Goal: Task Accomplishment & Management: Manage account settings

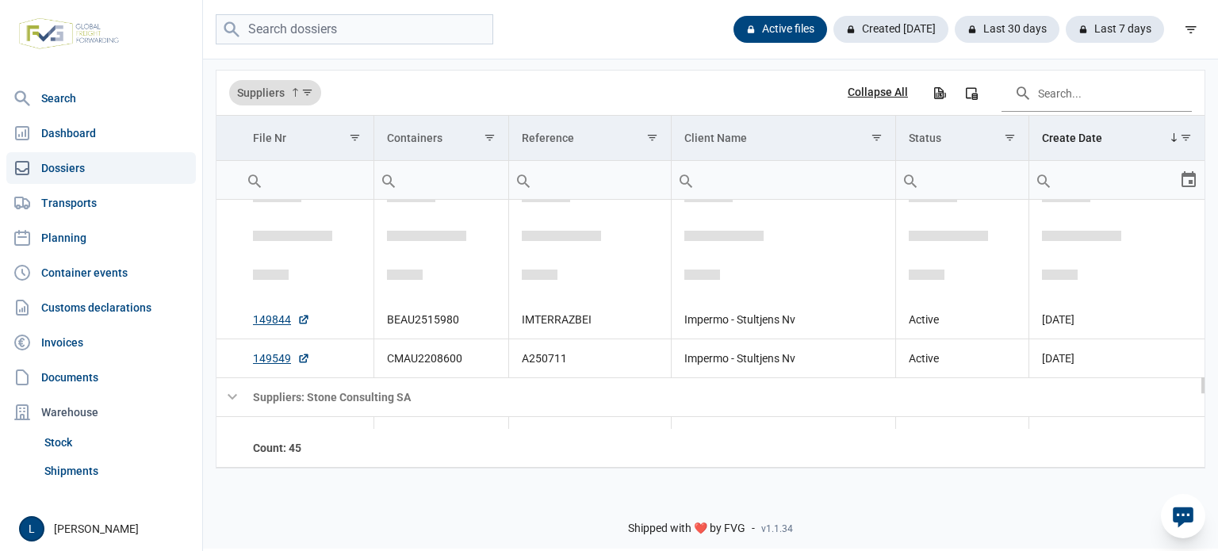
scroll to position [2133, 0]
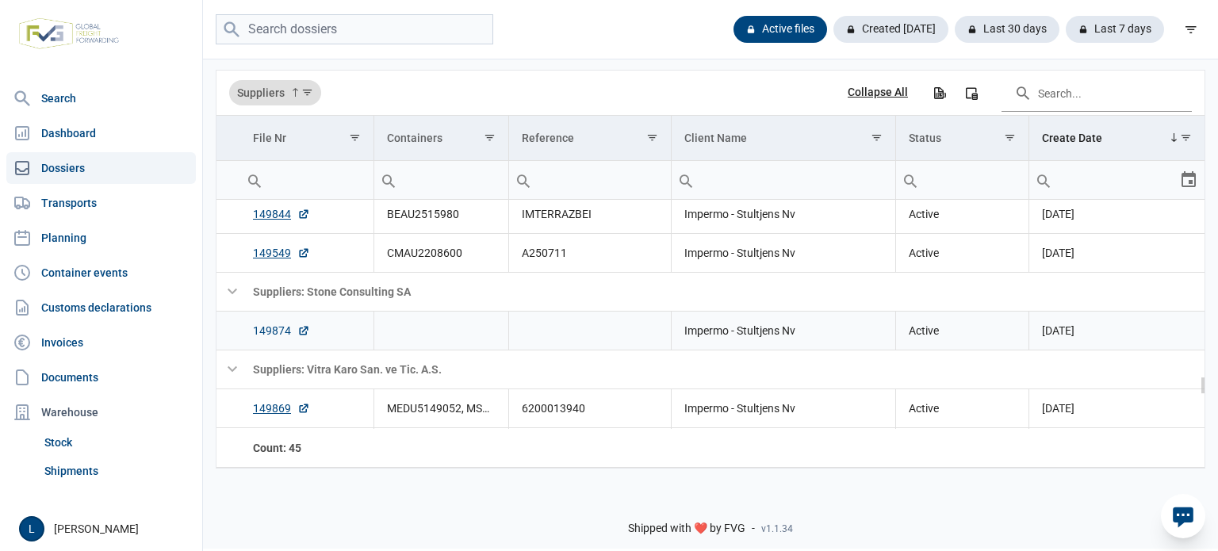
click at [278, 333] on link "149874" at bounding box center [281, 331] width 57 height 16
click at [343, 32] on input "search" at bounding box center [354, 29] width 277 height 31
type input "lioli"
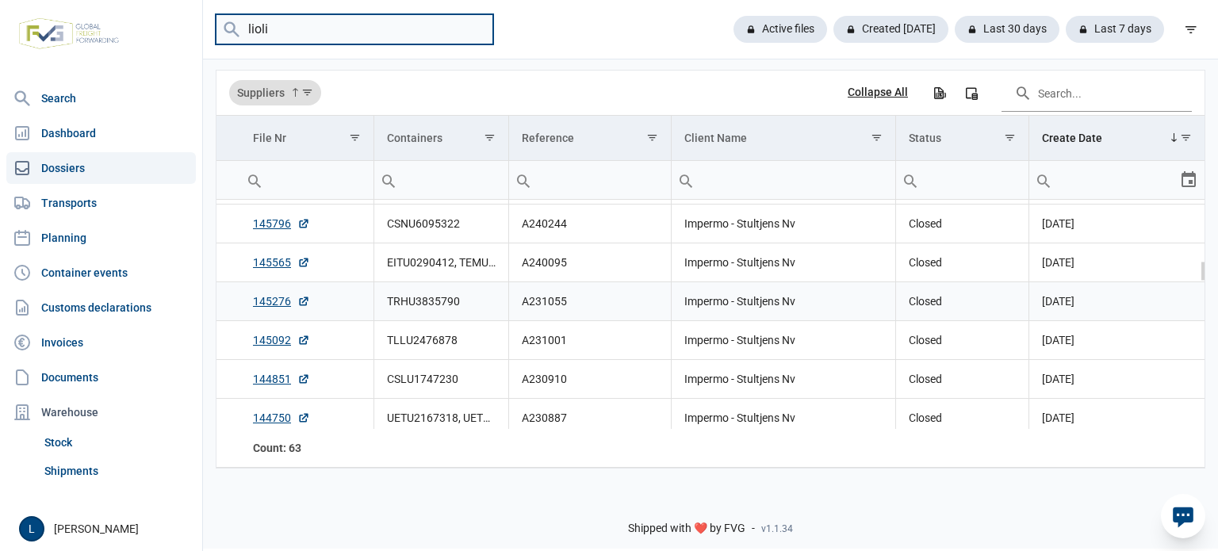
scroll to position [0, 0]
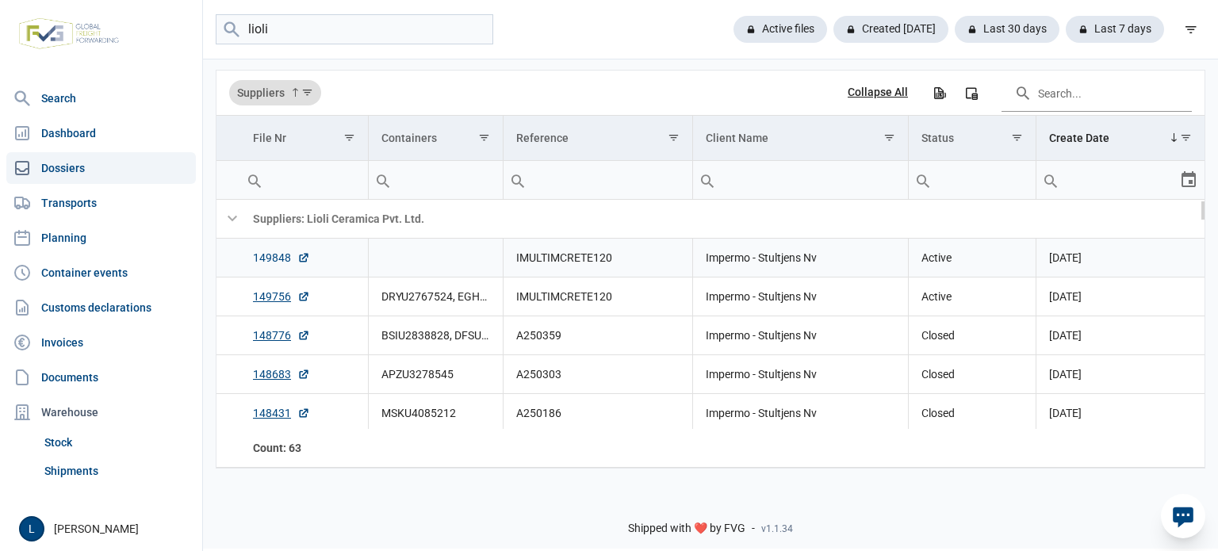
click at [281, 260] on link "149848" at bounding box center [281, 258] width 57 height 16
click at [272, 296] on link "149756" at bounding box center [281, 297] width 57 height 16
click at [449, 34] on input "lioli" at bounding box center [354, 29] width 277 height 31
click at [447, 33] on input "lioli" at bounding box center [354, 29] width 277 height 31
click at [479, 27] on input "lioli" at bounding box center [354, 29] width 277 height 31
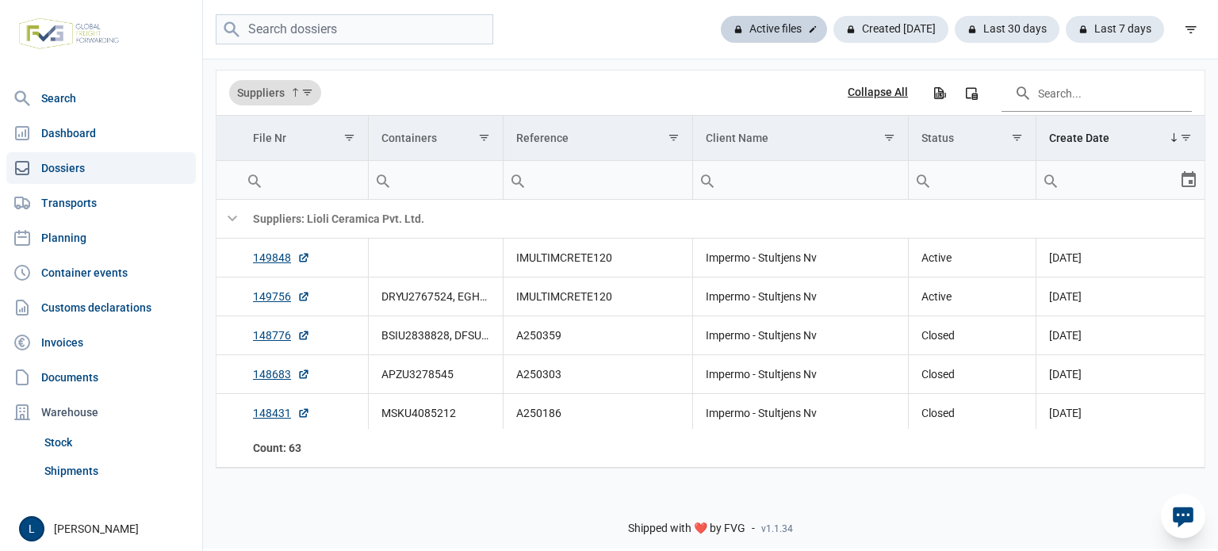
drag, startPoint x: 771, startPoint y: 40, endPoint x: 746, endPoint y: 38, distance: 25.4
click at [771, 40] on div "Active files" at bounding box center [774, 29] width 106 height 27
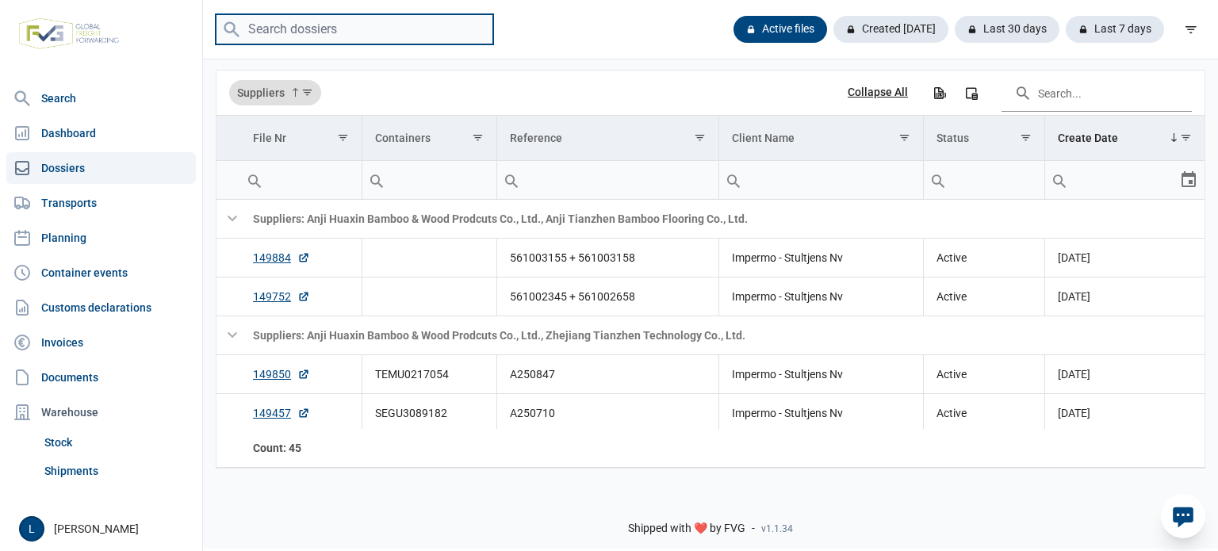
click at [262, 21] on input "search" at bounding box center [354, 29] width 277 height 31
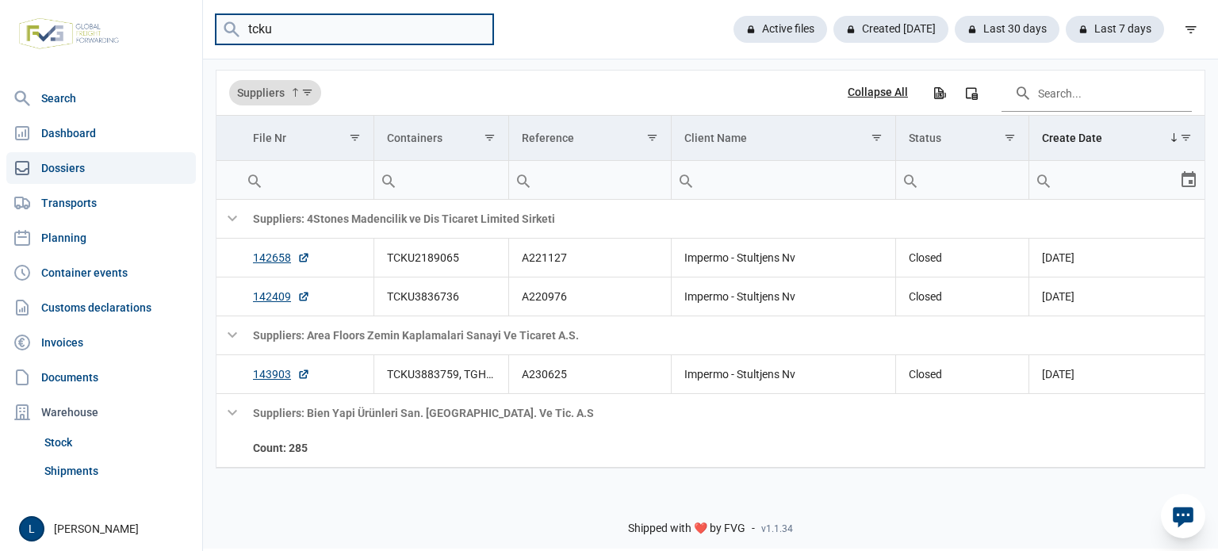
click at [428, 38] on input "tcku" at bounding box center [354, 29] width 277 height 31
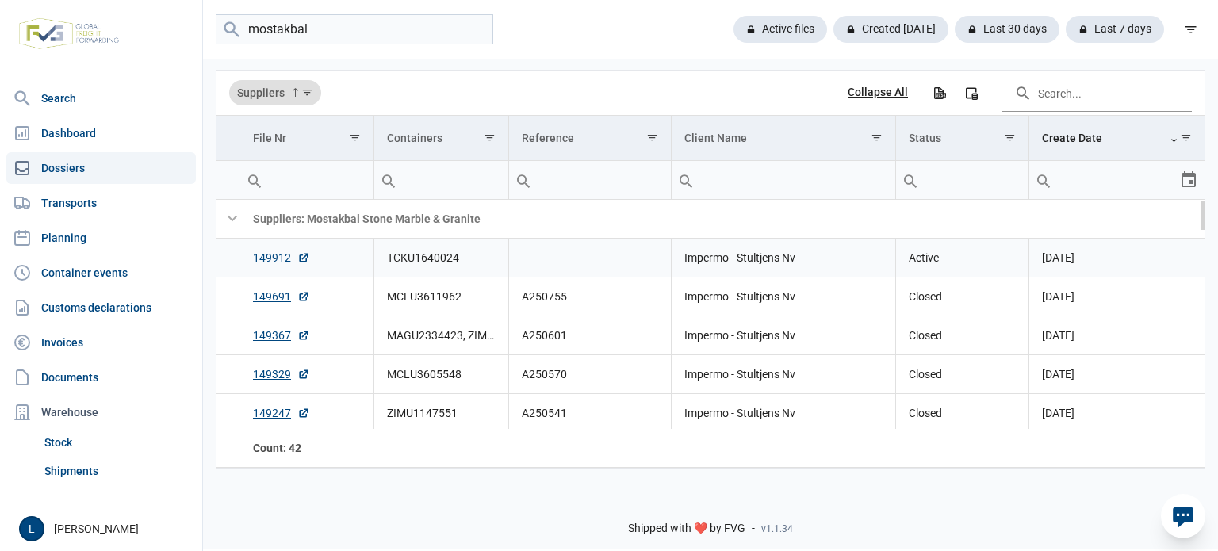
click at [270, 259] on link "149912" at bounding box center [281, 258] width 57 height 16
click at [273, 259] on link "149912" at bounding box center [281, 258] width 57 height 16
click at [461, 14] on input "mostakbal" at bounding box center [354, 29] width 277 height 31
paste input "ECMU2037639"
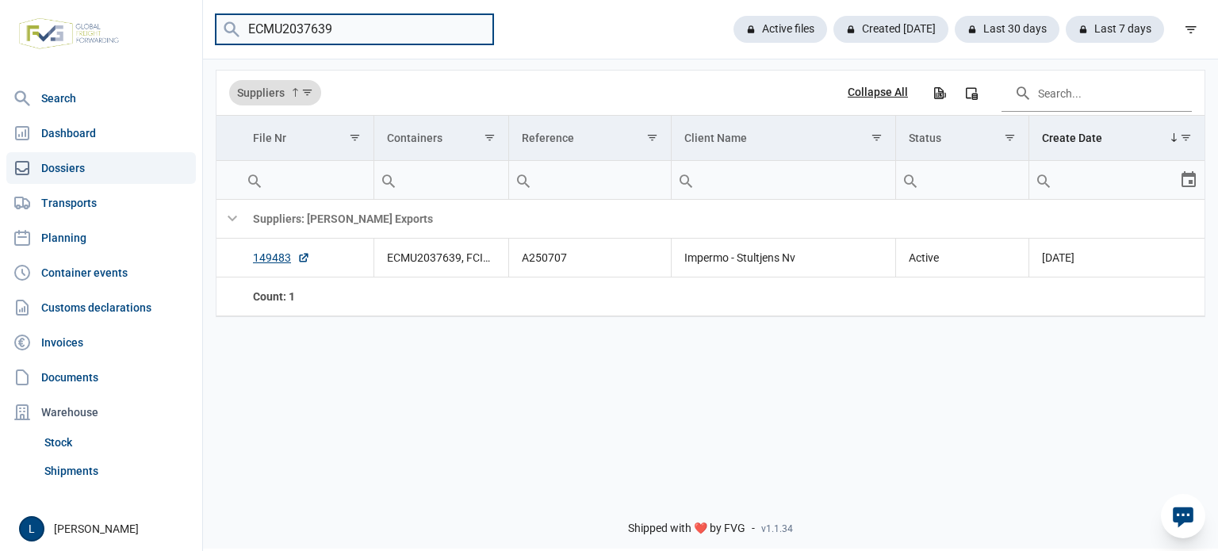
click at [381, 33] on input "ECMU2037639" at bounding box center [354, 29] width 277 height 31
click at [381, 32] on input "ECMU2037639" at bounding box center [354, 29] width 277 height 31
paste input "BEAU2515980"
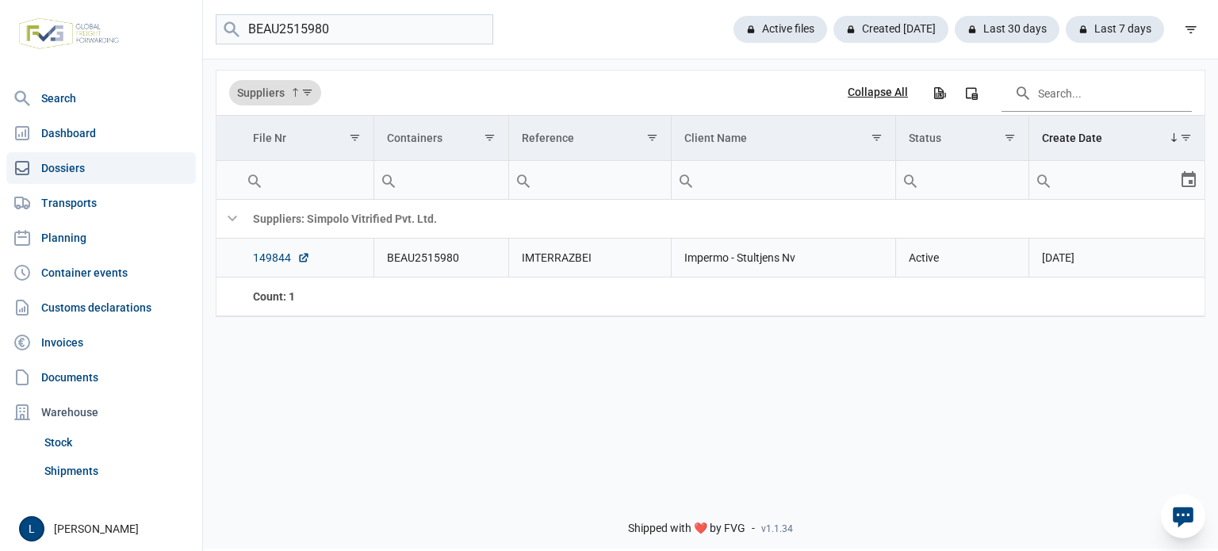
click at [285, 259] on link "149844" at bounding box center [281, 258] width 57 height 16
click at [427, 27] on input "BEAU2515980" at bounding box center [354, 29] width 277 height 31
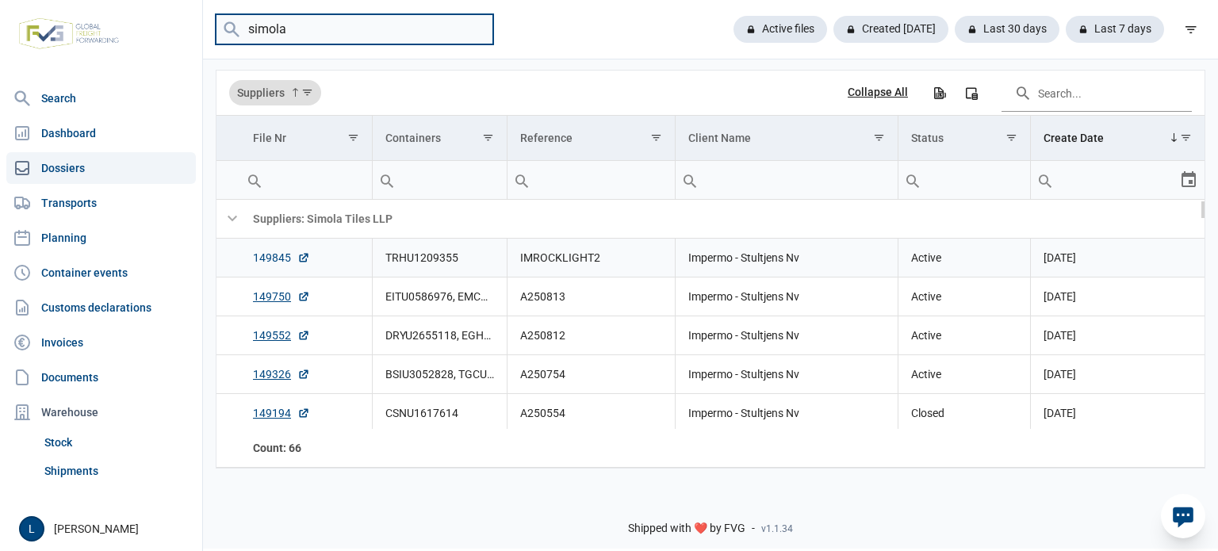
type input "simola"
click at [281, 258] on link "149845" at bounding box center [281, 258] width 57 height 16
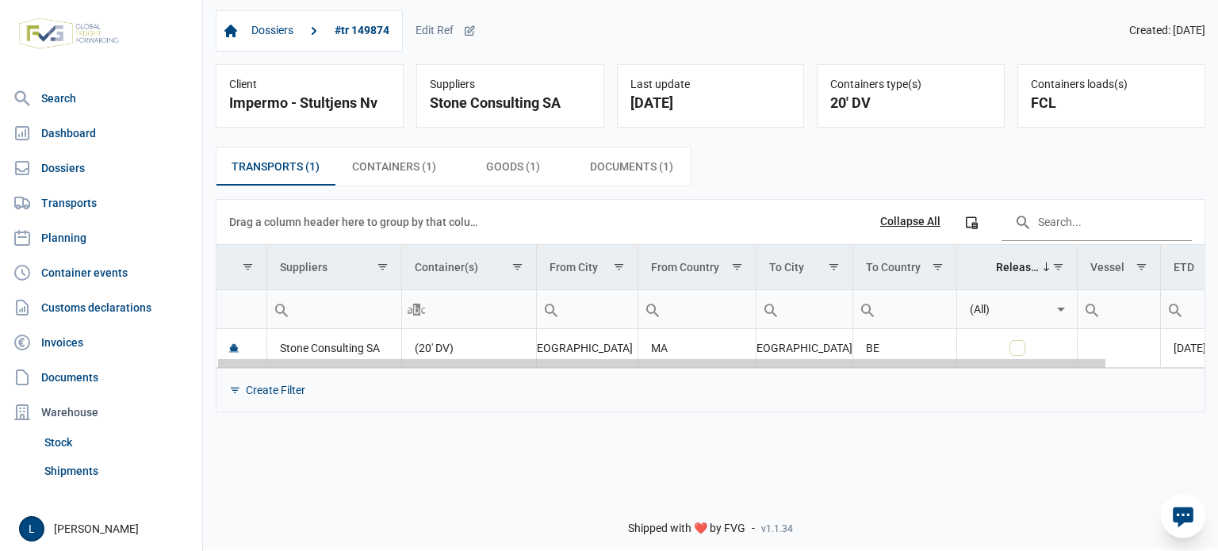
scroll to position [0, 108]
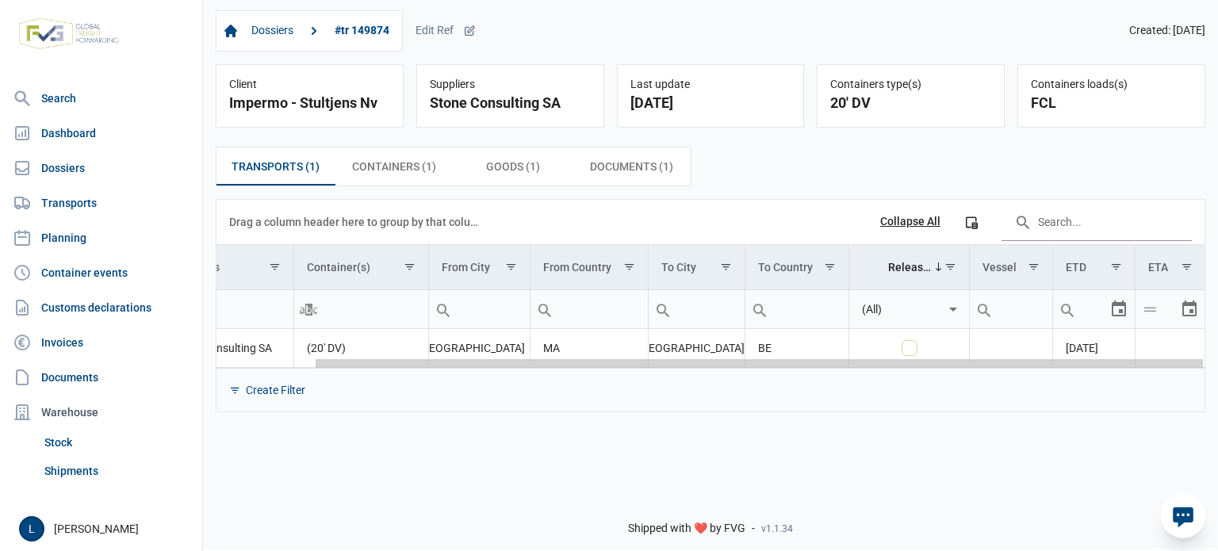
drag, startPoint x: 859, startPoint y: 367, endPoint x: 868, endPoint y: 365, distance: 9.0
click at [1217, 358] on body "For evaluation purposes only. Redistribution prohibited. Please register an exi…" at bounding box center [609, 247] width 1218 height 551
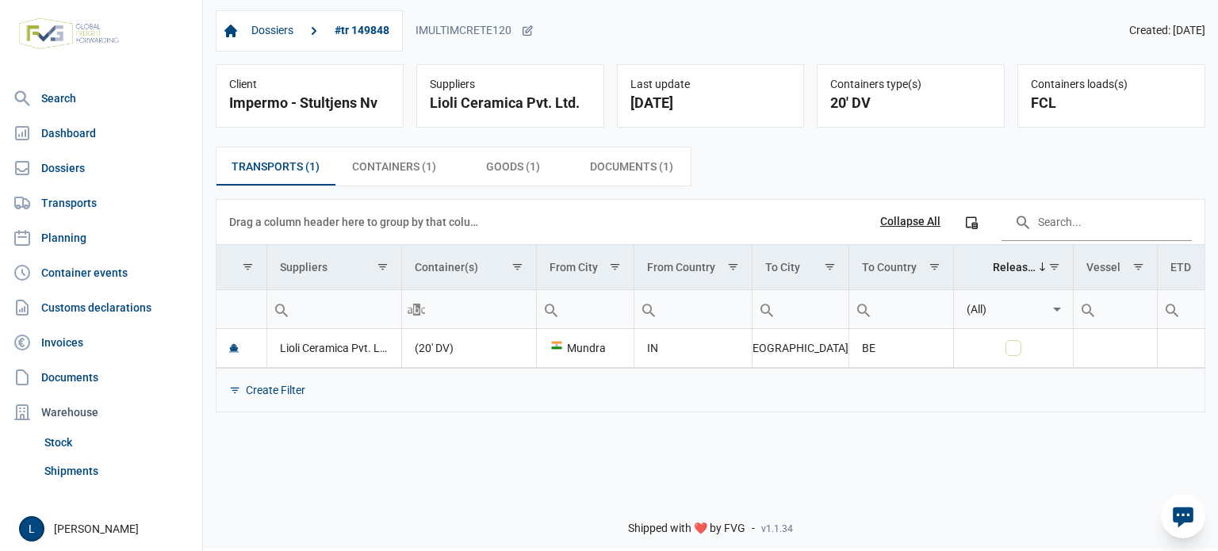
drag, startPoint x: 1199, startPoint y: 518, endPoint x: 1136, endPoint y: 499, distance: 65.5
click at [1199, 518] on div at bounding box center [1183, 516] width 44 height 44
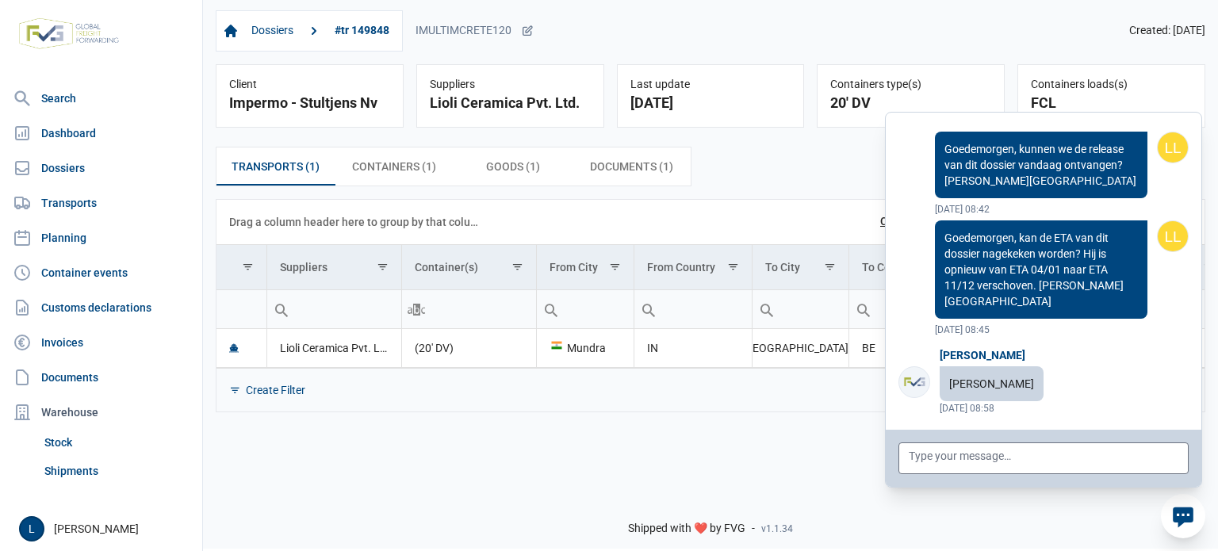
scroll to position [126203, 0]
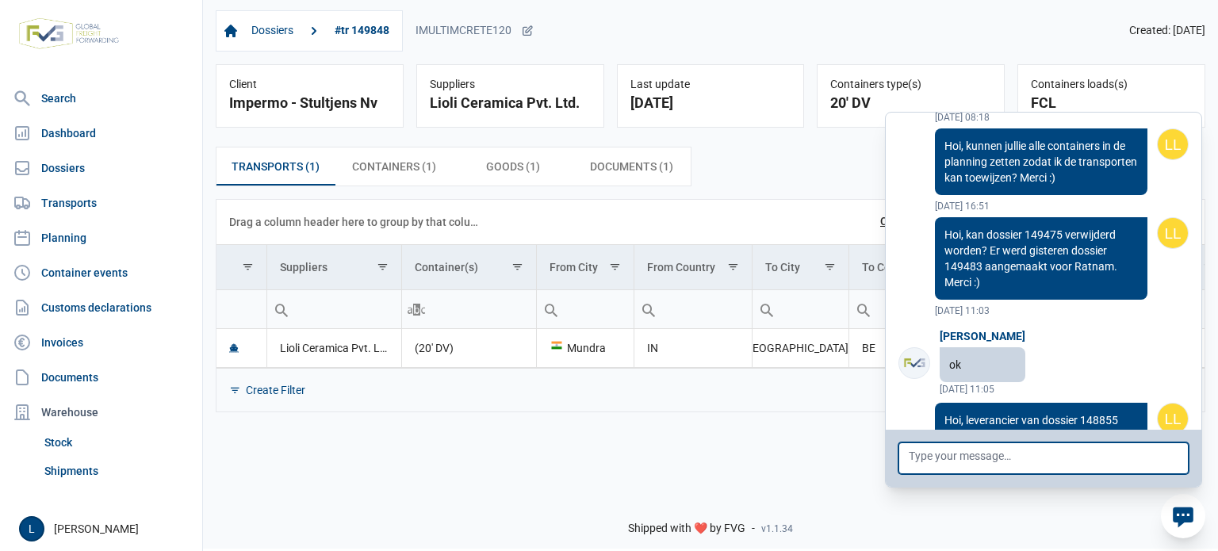
click at [1119, 469] on textarea at bounding box center [1043, 458] width 290 height 32
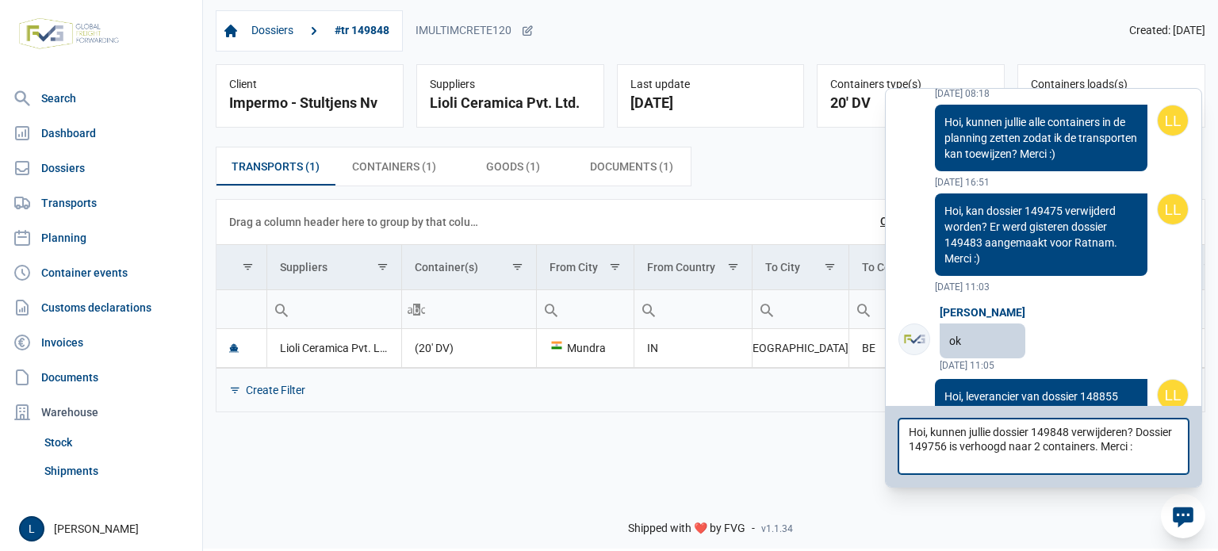
type textarea "Hoi, kunnen jullie dossier 149848 verwijderen? Dossier 149756 is verhoogd naar …"
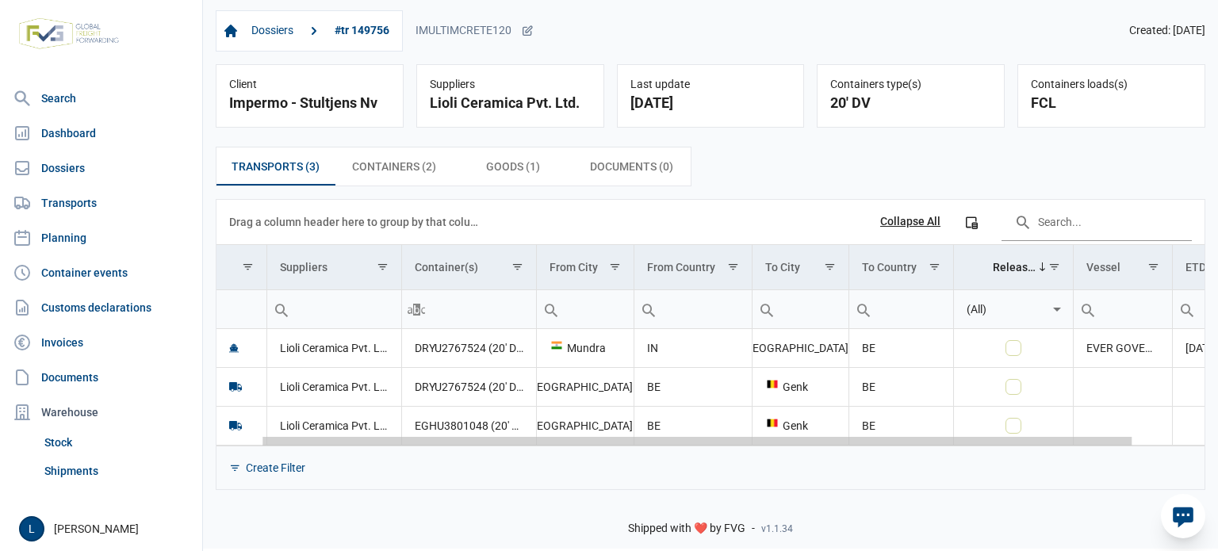
scroll to position [0, 131]
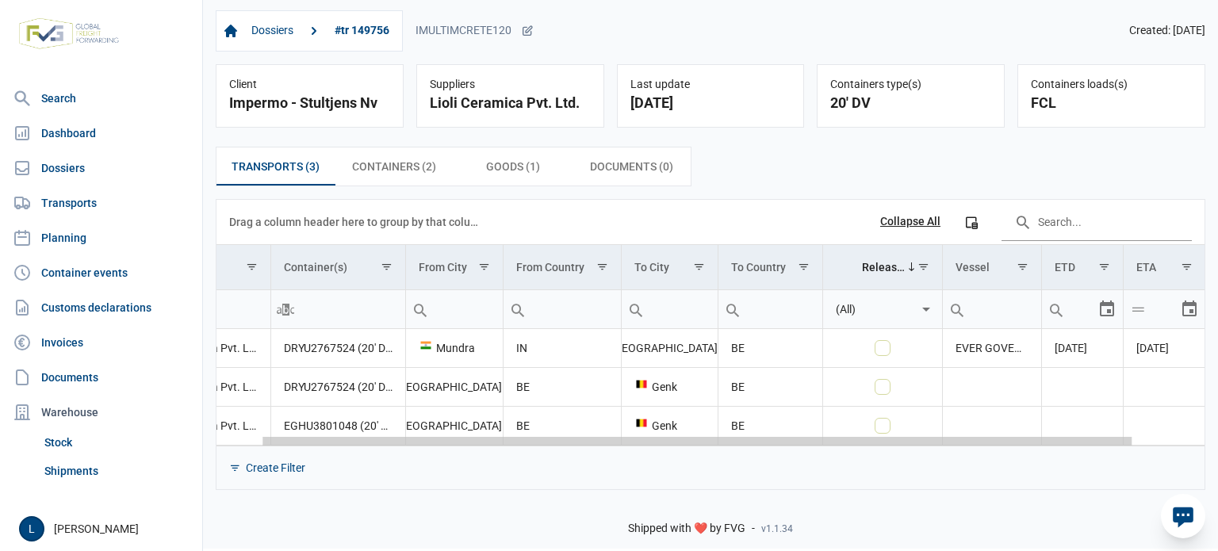
drag, startPoint x: 891, startPoint y: 444, endPoint x: 1217, endPoint y: 424, distance: 326.4
click at [1186, 427] on body "For evaluation purposes only. Redistribution prohibited. Please register an exi…" at bounding box center [609, 247] width 1218 height 551
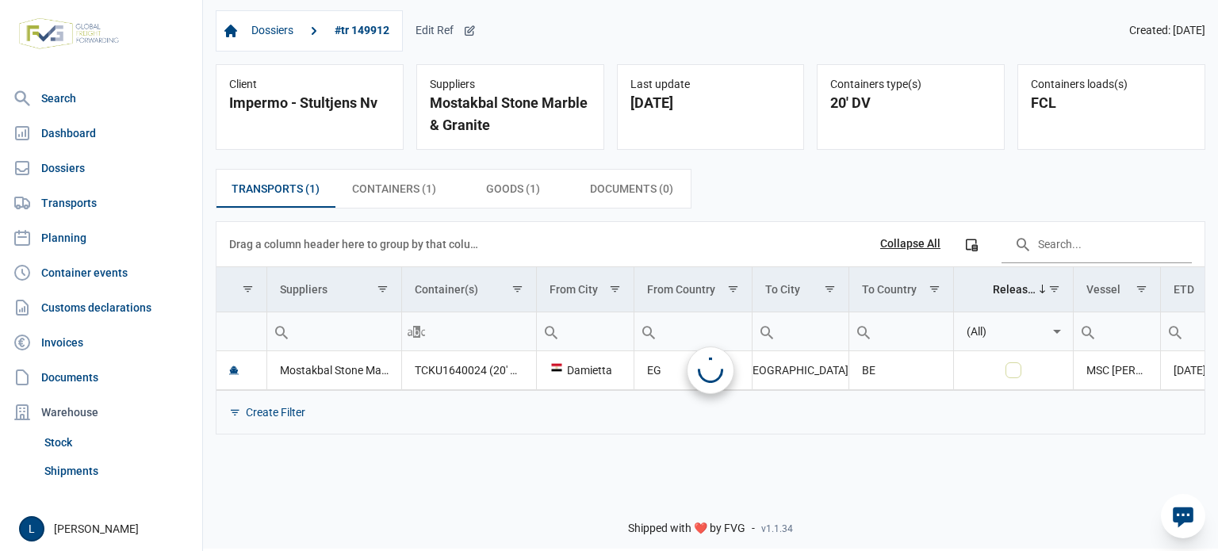
click at [469, 33] on icon at bounding box center [469, 30] width 9 height 9
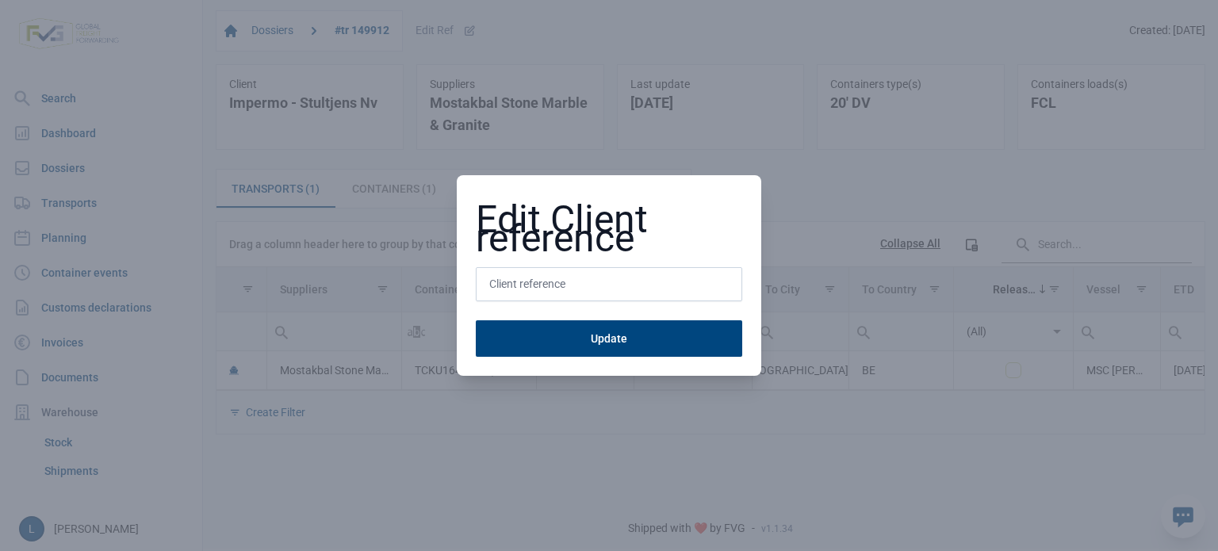
click at [495, 289] on input "text" at bounding box center [609, 284] width 266 height 35
type input "A250850"
click at [476, 320] on button "Update" at bounding box center [609, 338] width 266 height 36
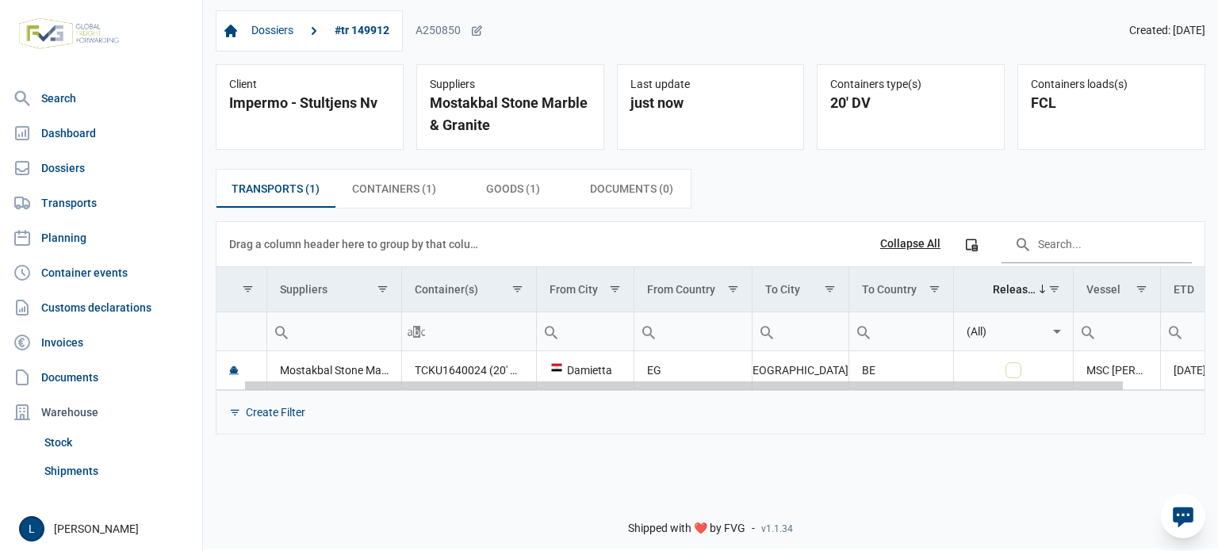
scroll to position [0, 119]
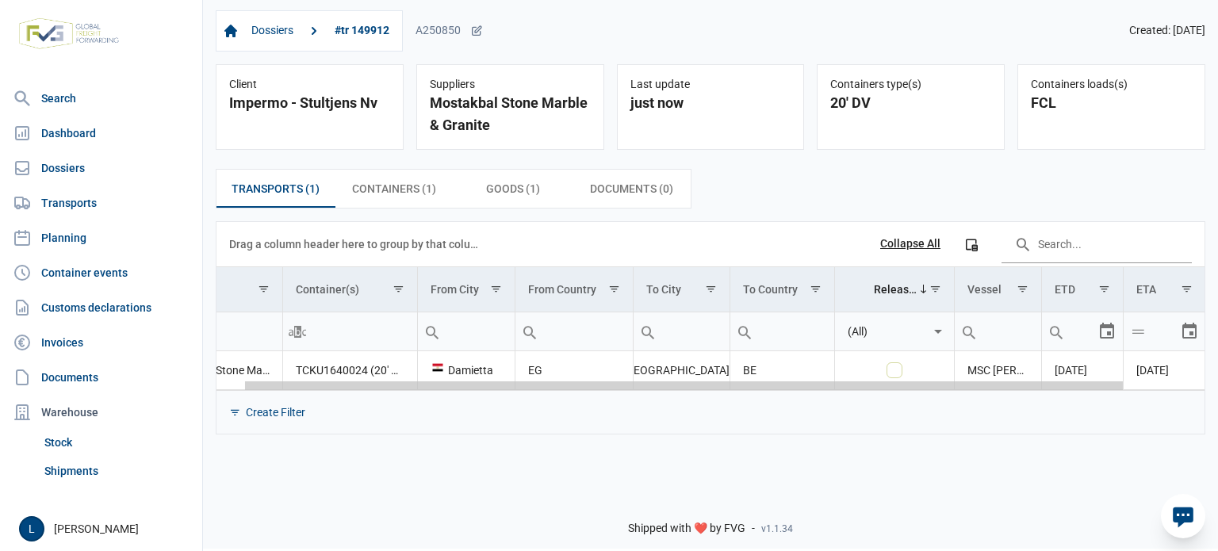
drag, startPoint x: 703, startPoint y: 387, endPoint x: 1077, endPoint y: 380, distance: 373.5
click at [1077, 380] on body "For evaluation purposes only. Redistribution prohibited. Please register an exi…" at bounding box center [609, 247] width 1218 height 551
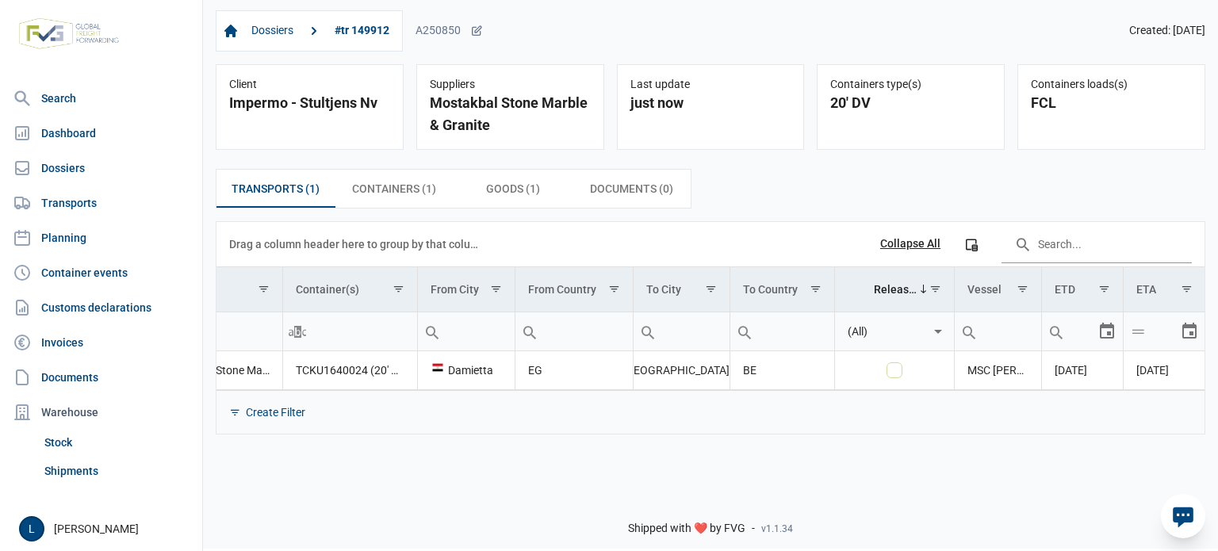
click at [675, 407] on div "Create Filter" at bounding box center [710, 412] width 988 height 44
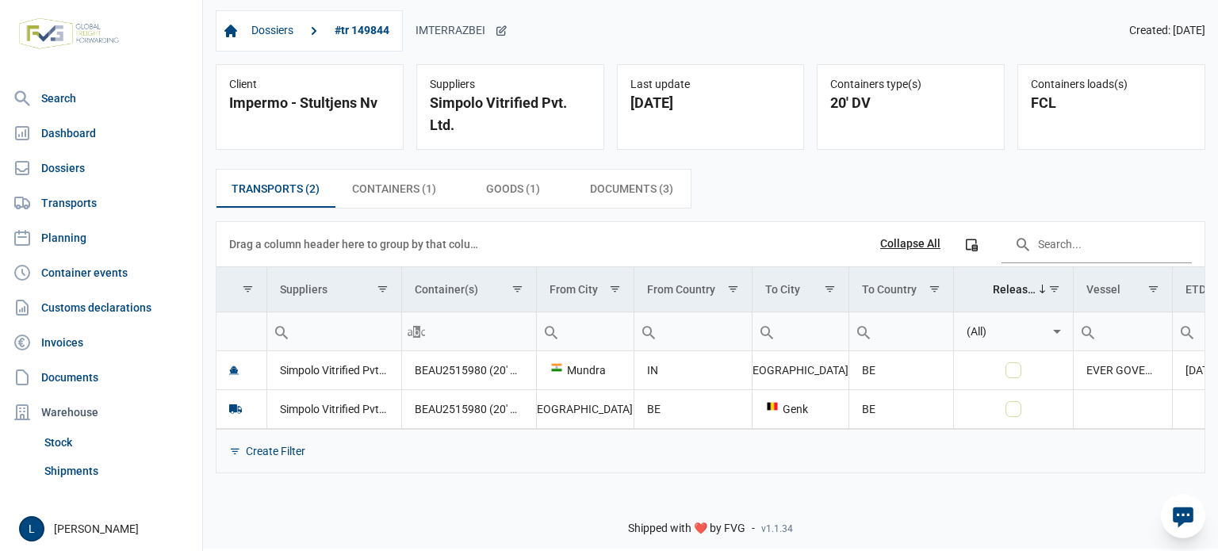
click at [480, 25] on div "IMTERRAZBEI" at bounding box center [461, 31] width 92 height 14
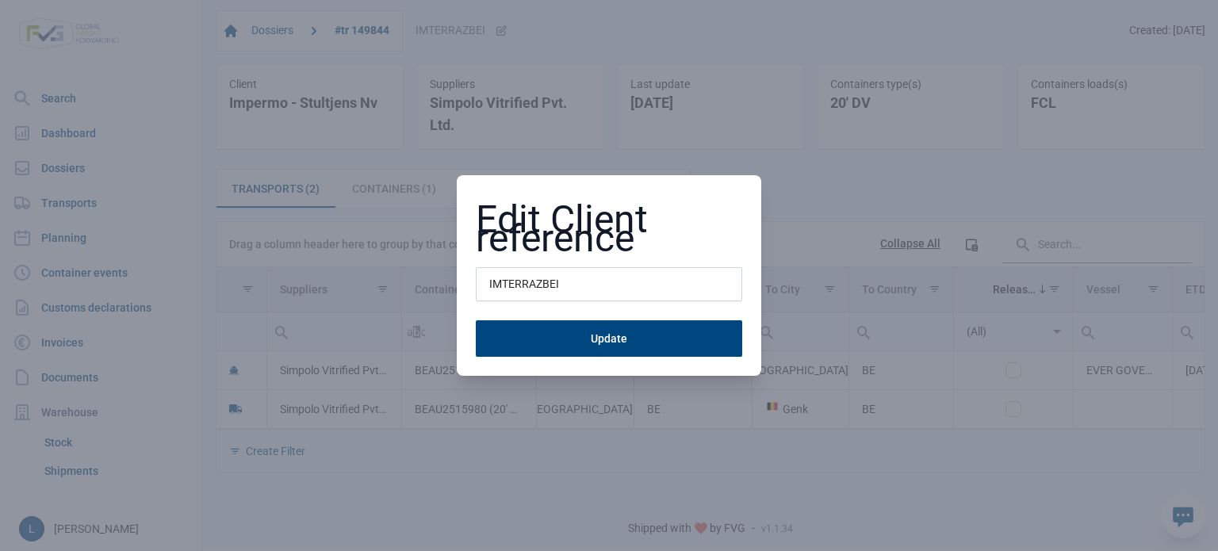
click at [513, 279] on input "IMTERRAZBEI" at bounding box center [609, 284] width 266 height 35
type input "A250851"
click at [476, 320] on button "Update" at bounding box center [609, 338] width 266 height 36
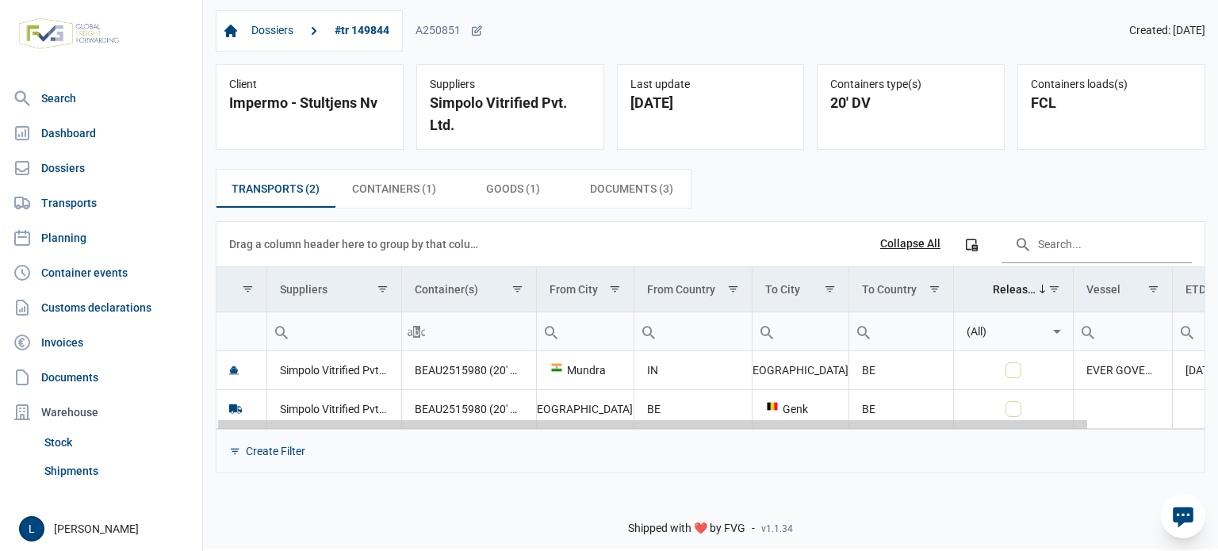
scroll to position [0, 131]
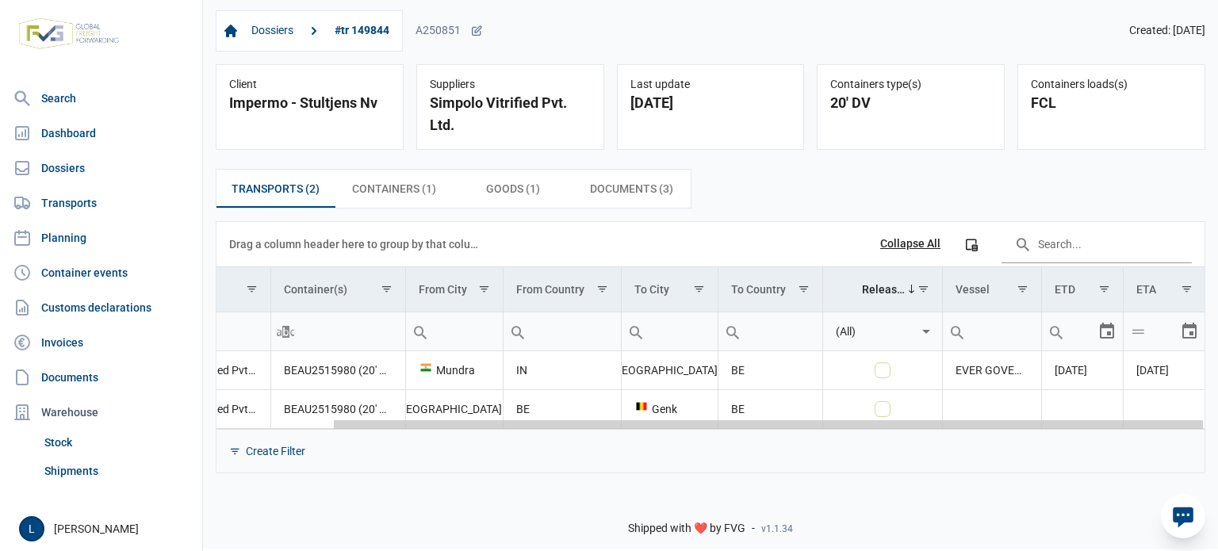
drag, startPoint x: 554, startPoint y: 424, endPoint x: 1044, endPoint y: 434, distance: 490.0
click at [1044, 434] on body "For evaluation purposes only. Redistribution prohibited. Please register an exi…" at bounding box center [609, 247] width 1218 height 551
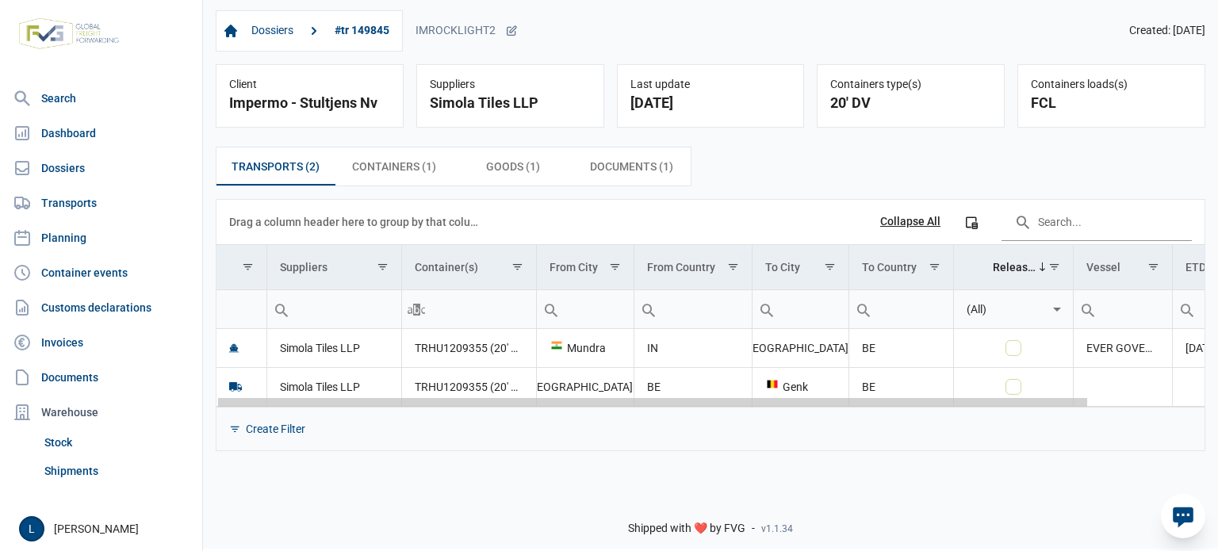
scroll to position [0, 131]
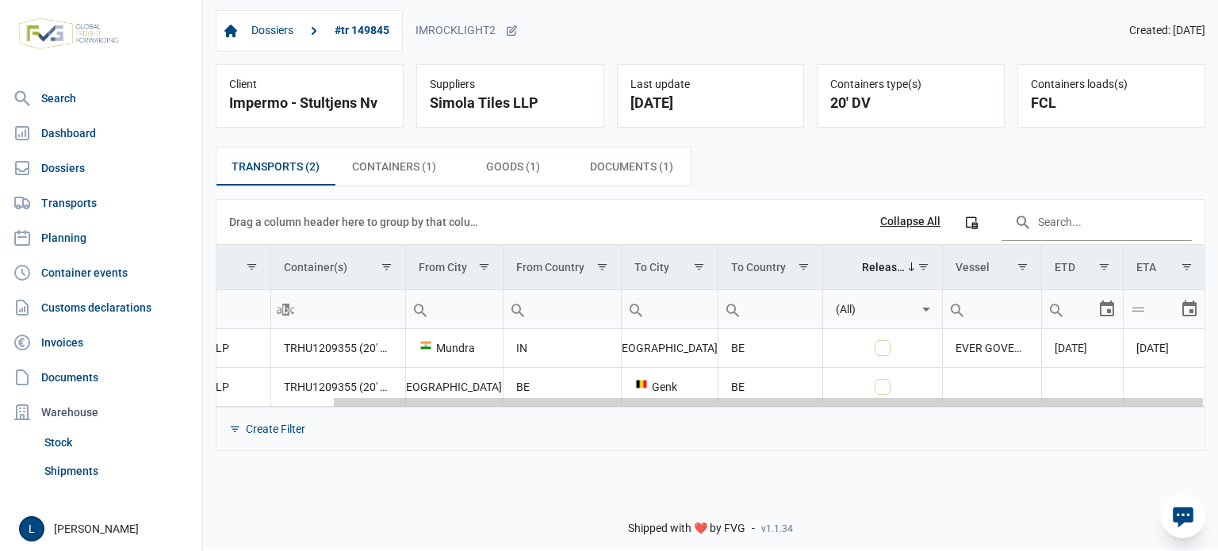
drag, startPoint x: 749, startPoint y: 404, endPoint x: 770, endPoint y: 404, distance: 20.6
click at [1182, 405] on body "For evaluation purposes only. Redistribution prohibited. Please register an exi…" at bounding box center [609, 247] width 1218 height 551
